Goal: Navigation & Orientation: Find specific page/section

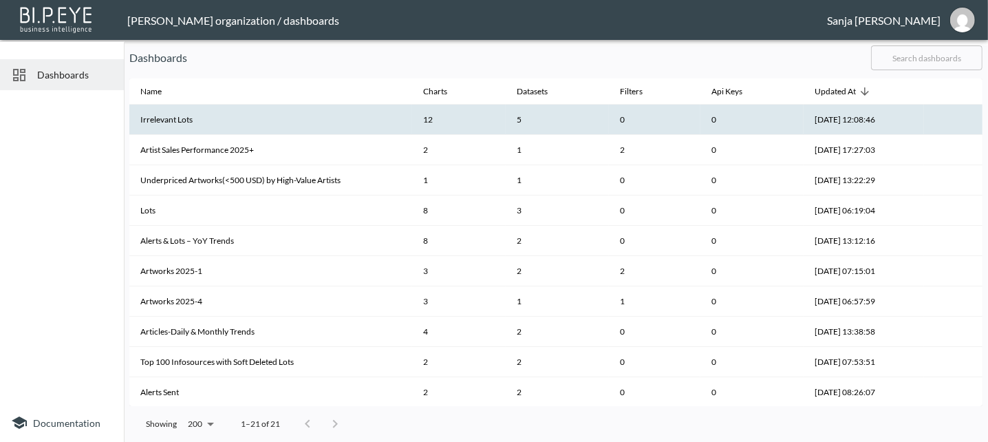
click at [167, 120] on th "Irrelevant Lots" at bounding box center [270, 120] width 283 height 30
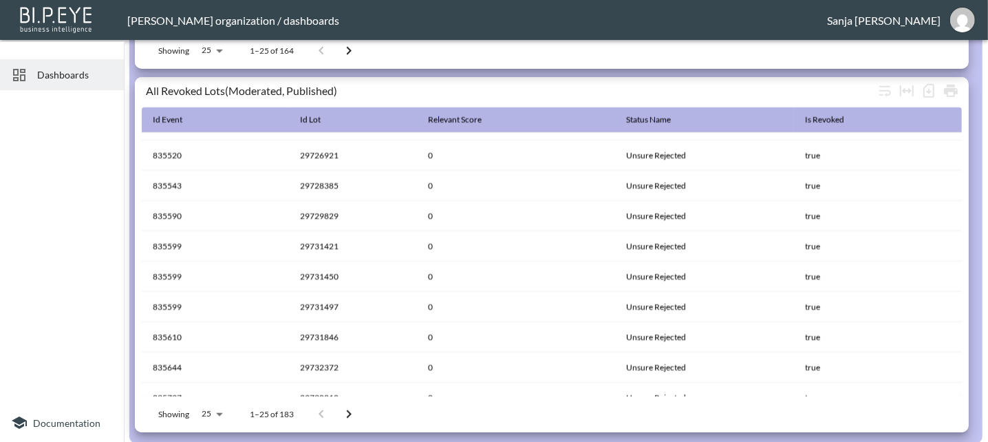
scroll to position [494, 0]
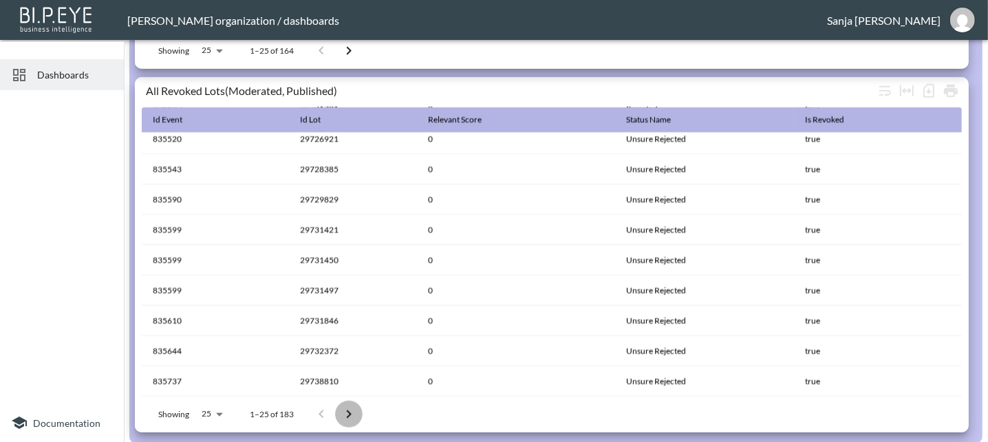
click at [351, 410] on icon "Go to next page" at bounding box center [349, 414] width 17 height 17
click at [352, 414] on icon "Go to next page" at bounding box center [354, 414] width 17 height 17
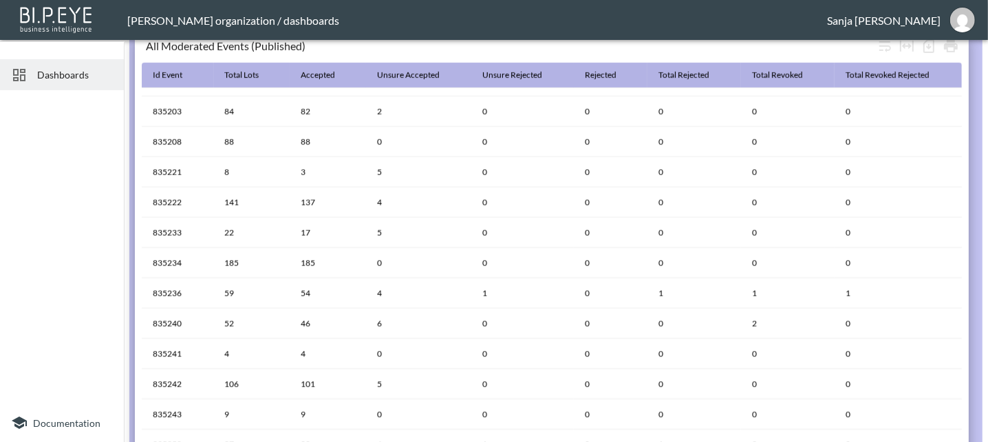
scroll to position [114, 0]
click at [62, 74] on span "Dashboards" at bounding box center [75, 74] width 76 height 14
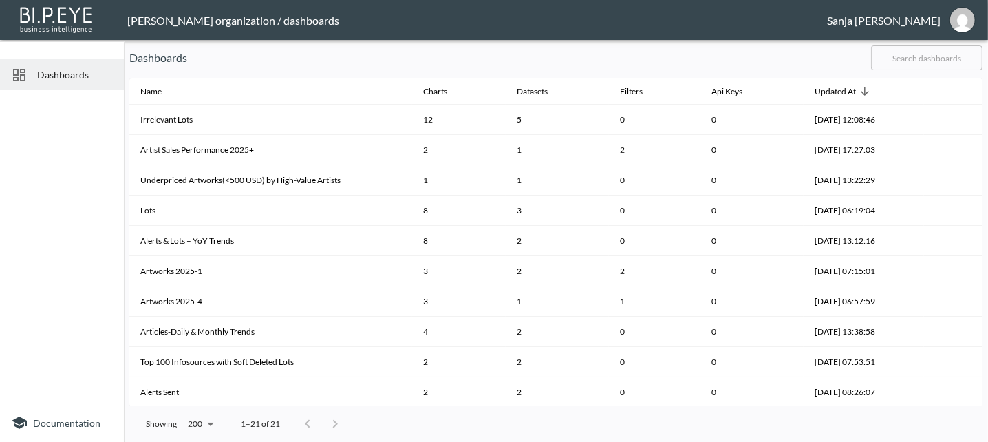
click at [929, 8] on header "[PERSON_NAME] organization / dashboards [PERSON_NAME]" at bounding box center [494, 20] width 988 height 40
click at [923, 20] on div "[PERSON_NAME]" at bounding box center [884, 20] width 114 height 13
click at [34, 12] on img at bounding box center [56, 18] width 79 height 31
click at [178, 23] on div "[PERSON_NAME] organization / dashboards" at bounding box center [477, 20] width 700 height 13
click at [964, 19] on img "sanja@mutualart.com" at bounding box center [963, 20] width 25 height 25
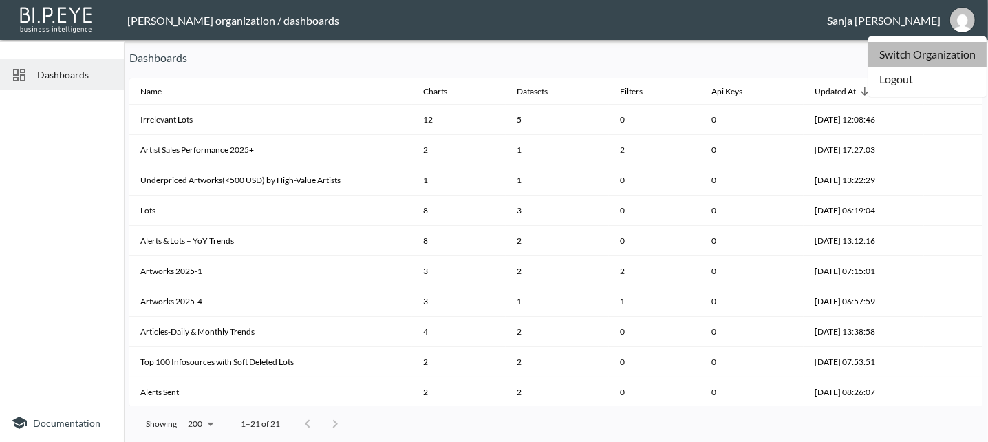
click at [923, 54] on li "Switch Organization" at bounding box center [928, 54] width 118 height 25
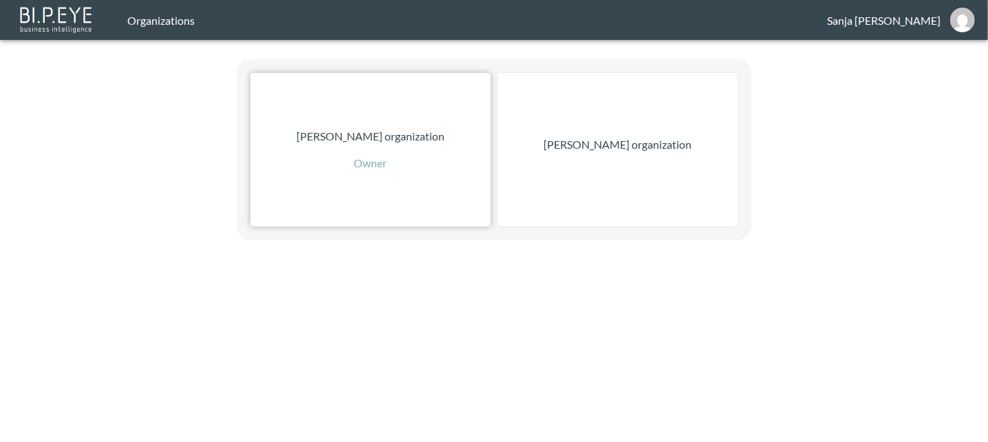
click at [401, 135] on p "[PERSON_NAME] organization" at bounding box center [371, 136] width 148 height 17
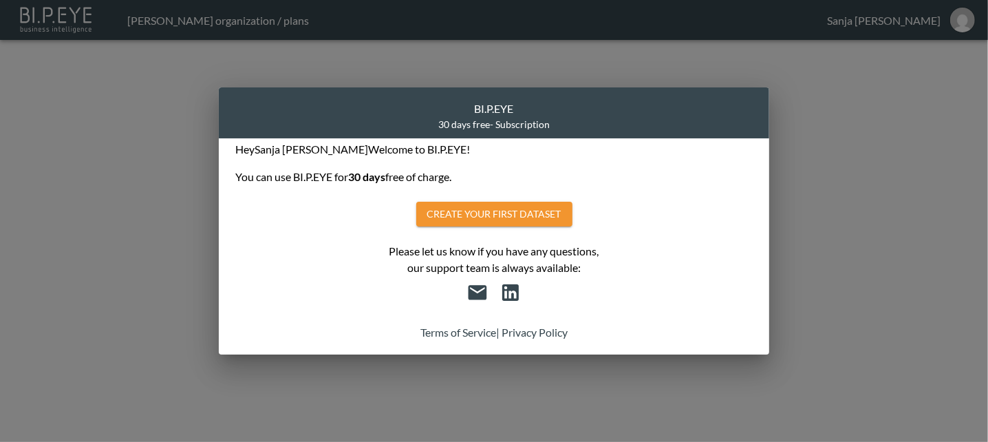
click at [721, 107] on div "BI.P.EYE" at bounding box center [494, 105] width 518 height 25
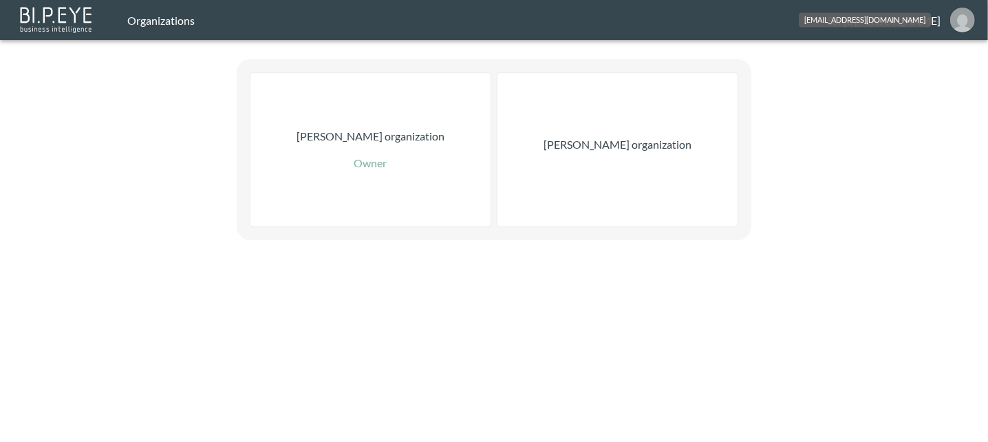
click at [963, 23] on img "sanja@mutualart.com" at bounding box center [963, 20] width 25 height 25
click at [927, 22] on div "[EMAIL_ADDRESS][DOMAIN_NAME]" at bounding box center [865, 19] width 132 height 14
drag, startPoint x: 944, startPoint y: 14, endPoint x: 964, endPoint y: 15, distance: 20.0
click at [944, 14] on button "sanja@mutualart.com" at bounding box center [963, 19] width 44 height 33
click at [964, 15] on img "sanja@mutualart.com" at bounding box center [963, 20] width 25 height 25
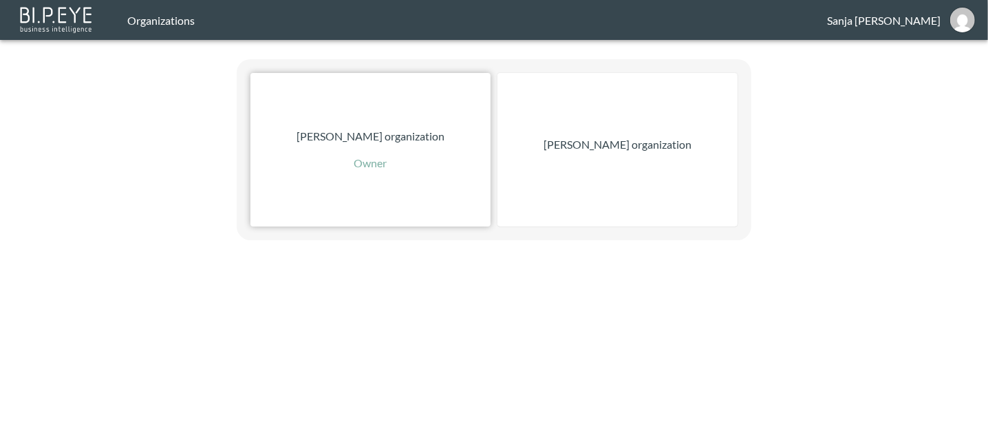
click at [368, 136] on p "[PERSON_NAME] organization" at bounding box center [371, 136] width 148 height 17
click at [639, 134] on div "[PERSON_NAME] organization" at bounding box center [618, 150] width 240 height 154
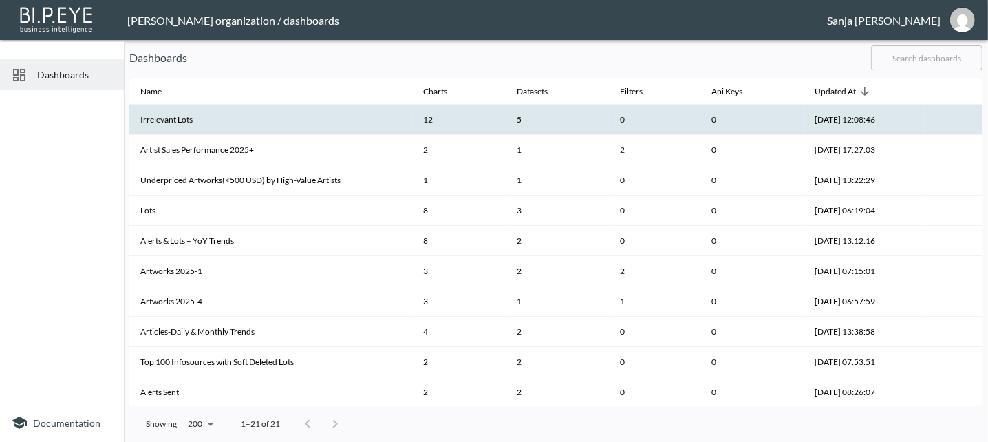
click at [231, 120] on th "Irrelevant Lots" at bounding box center [270, 120] width 283 height 30
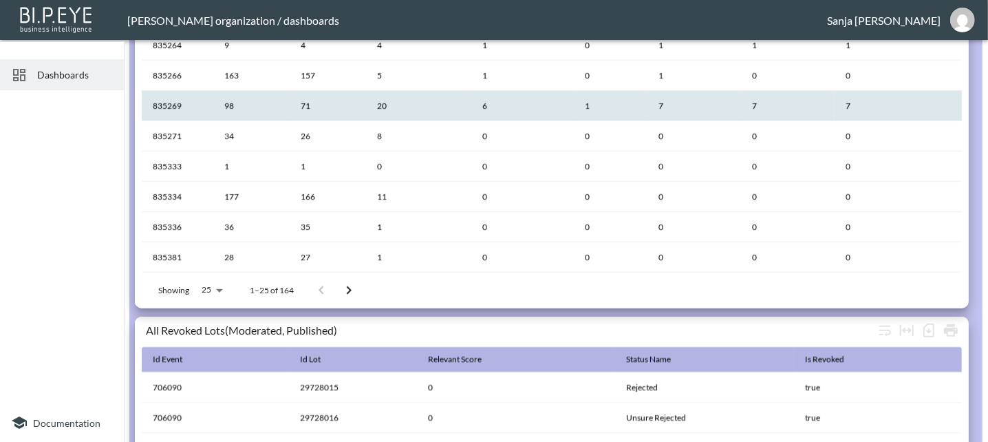
scroll to position [688, 0]
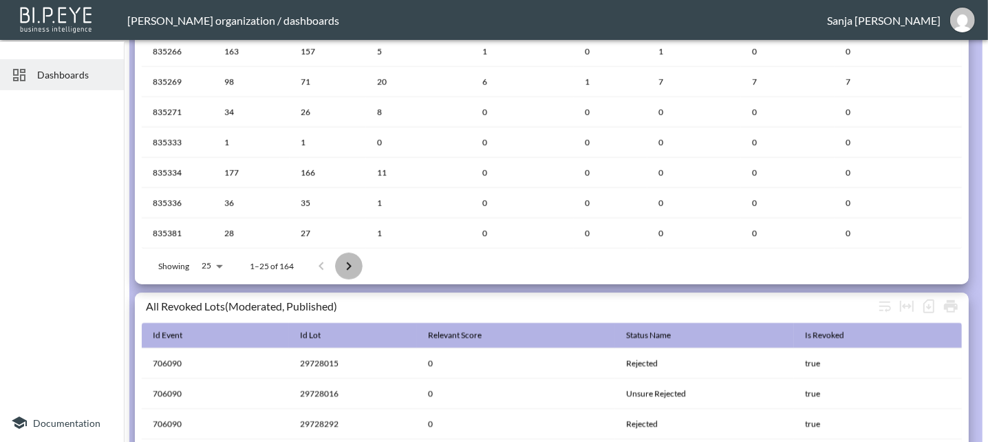
click at [350, 264] on icon "Go to next page" at bounding box center [349, 266] width 5 height 8
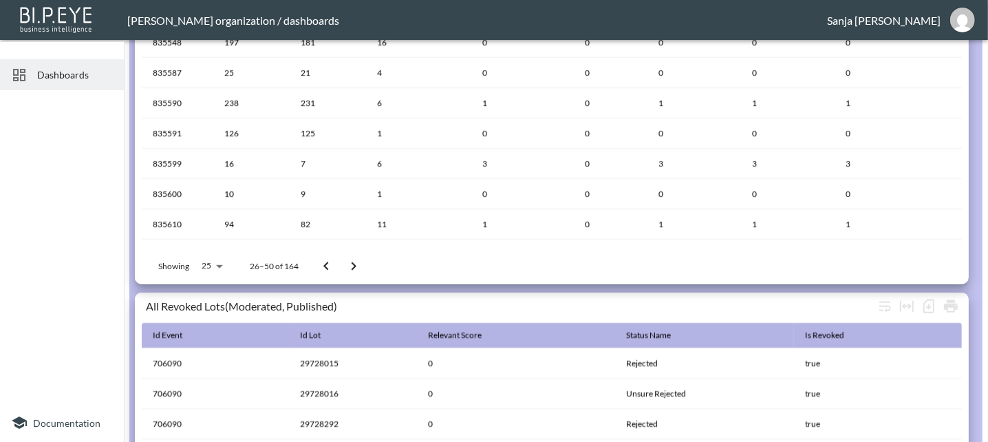
scroll to position [238, 0]
